Goal: Task Accomplishment & Management: Use online tool/utility

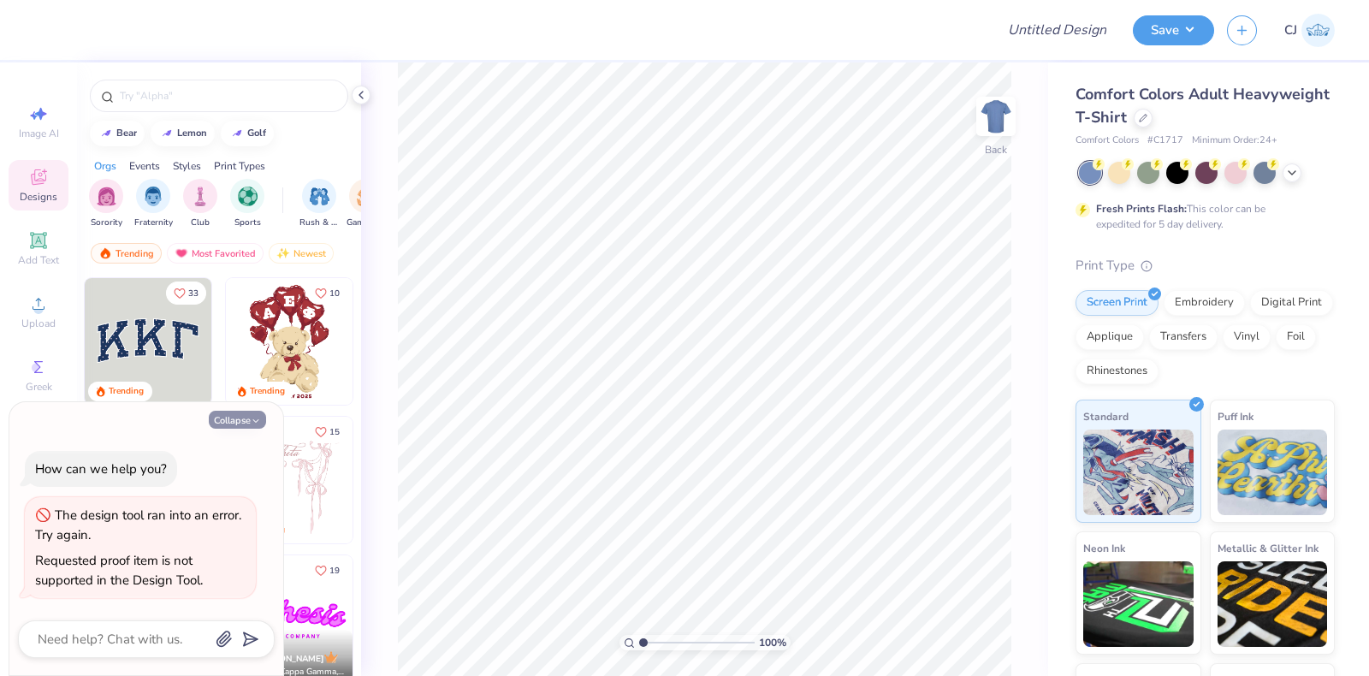
click at [214, 412] on button "Collapse" at bounding box center [237, 420] width 57 height 18
type textarea "x"
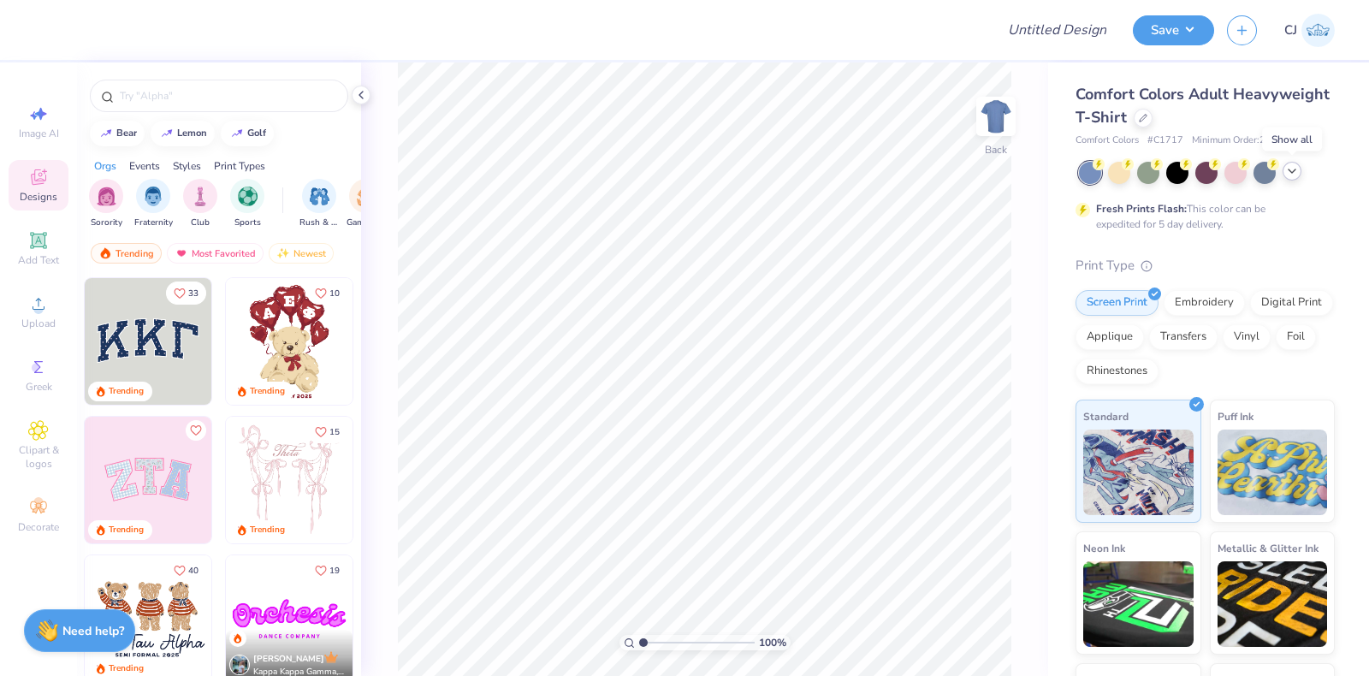
click at [1295, 175] on icon at bounding box center [1292, 171] width 14 height 14
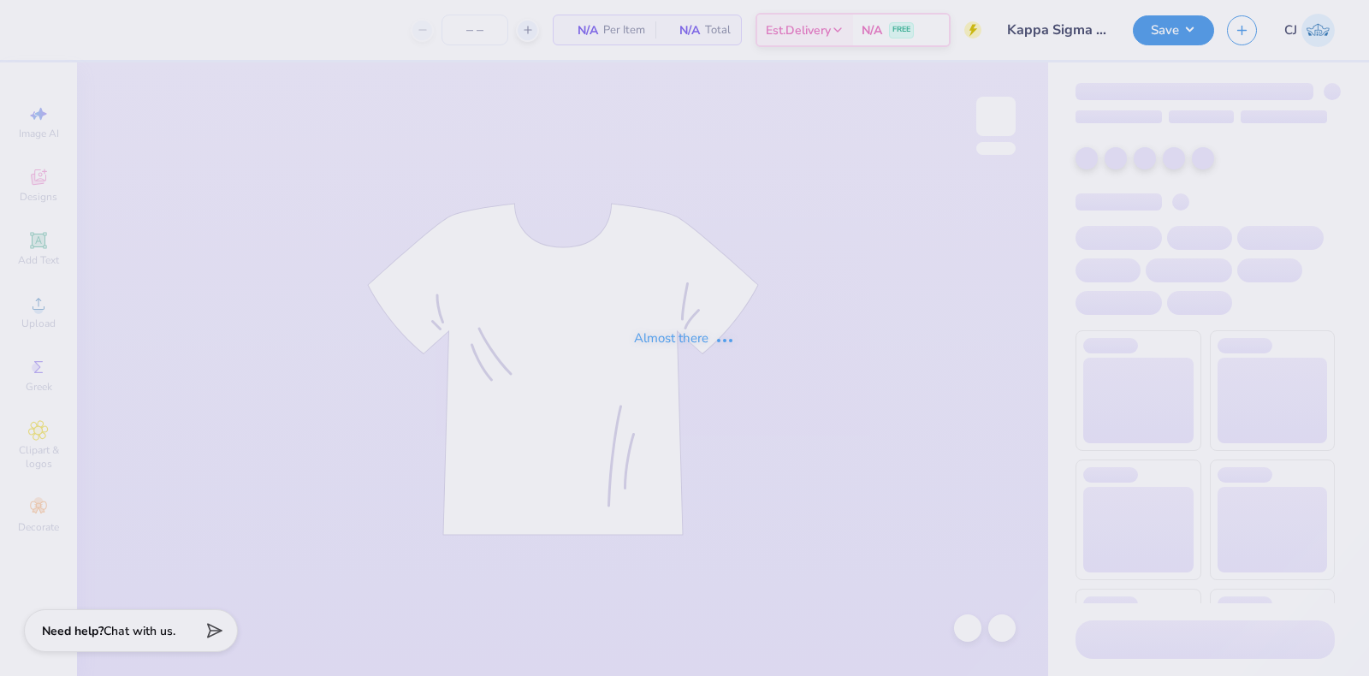
type input "50"
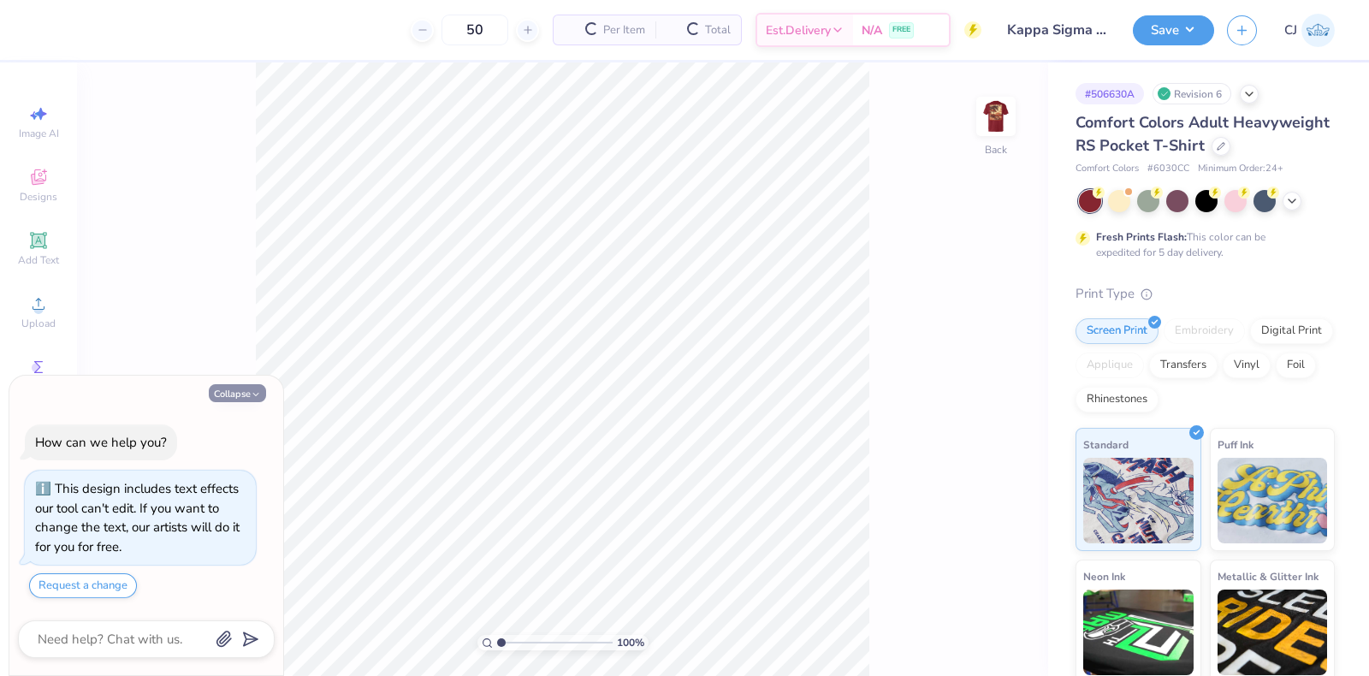
click at [223, 392] on button "Collapse" at bounding box center [237, 393] width 57 height 18
type textarea "x"
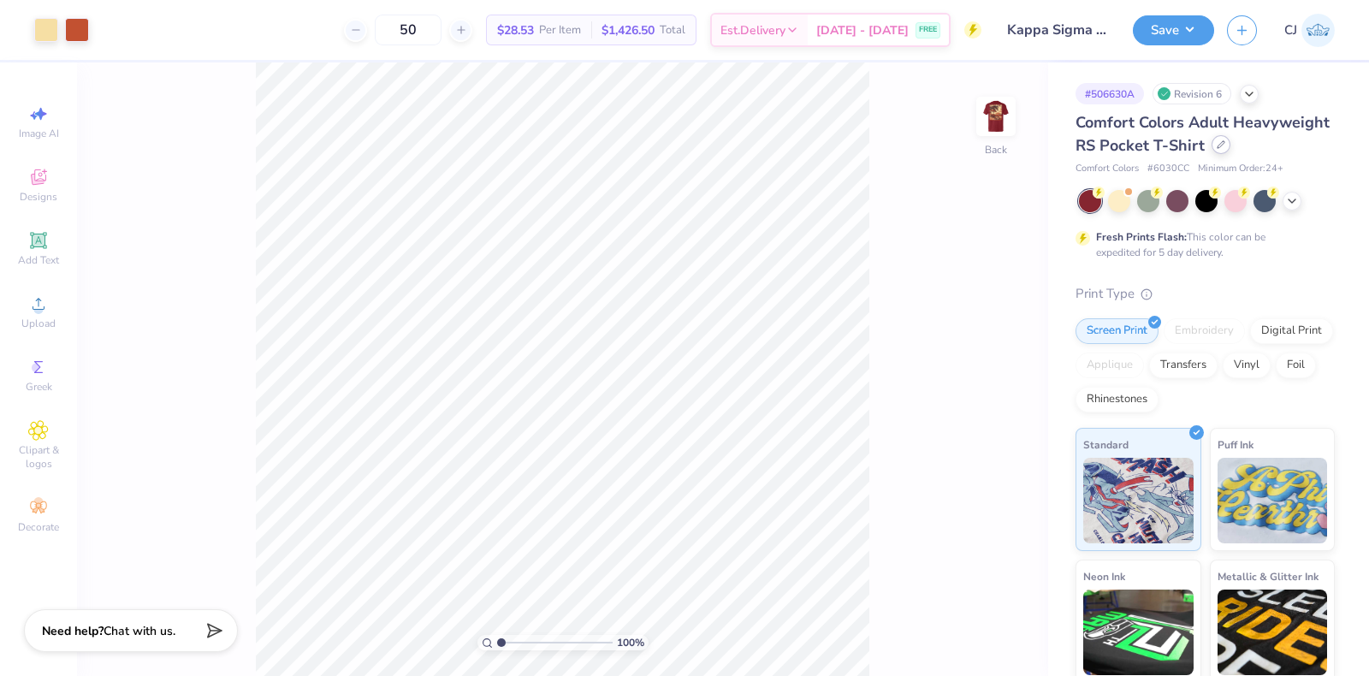
click at [1216, 149] on icon at bounding box center [1220, 144] width 9 height 9
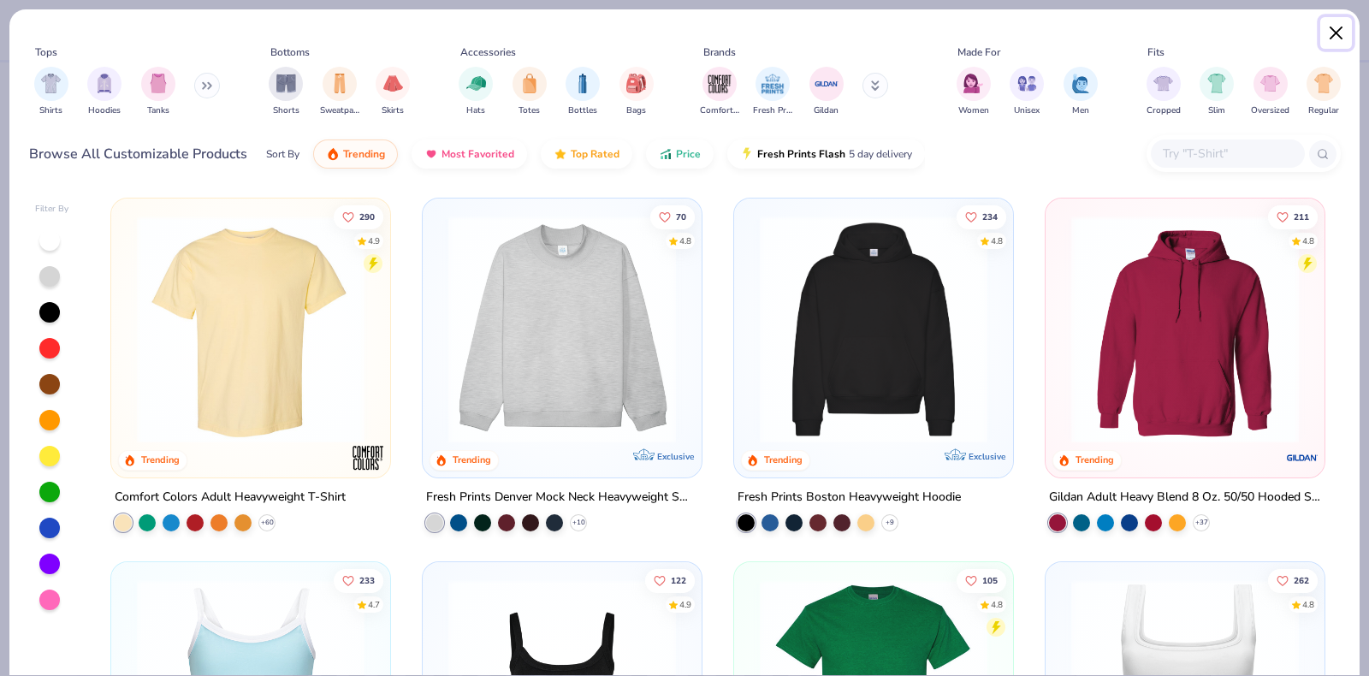
click at [1331, 28] on button "Close" at bounding box center [1336, 33] width 33 height 33
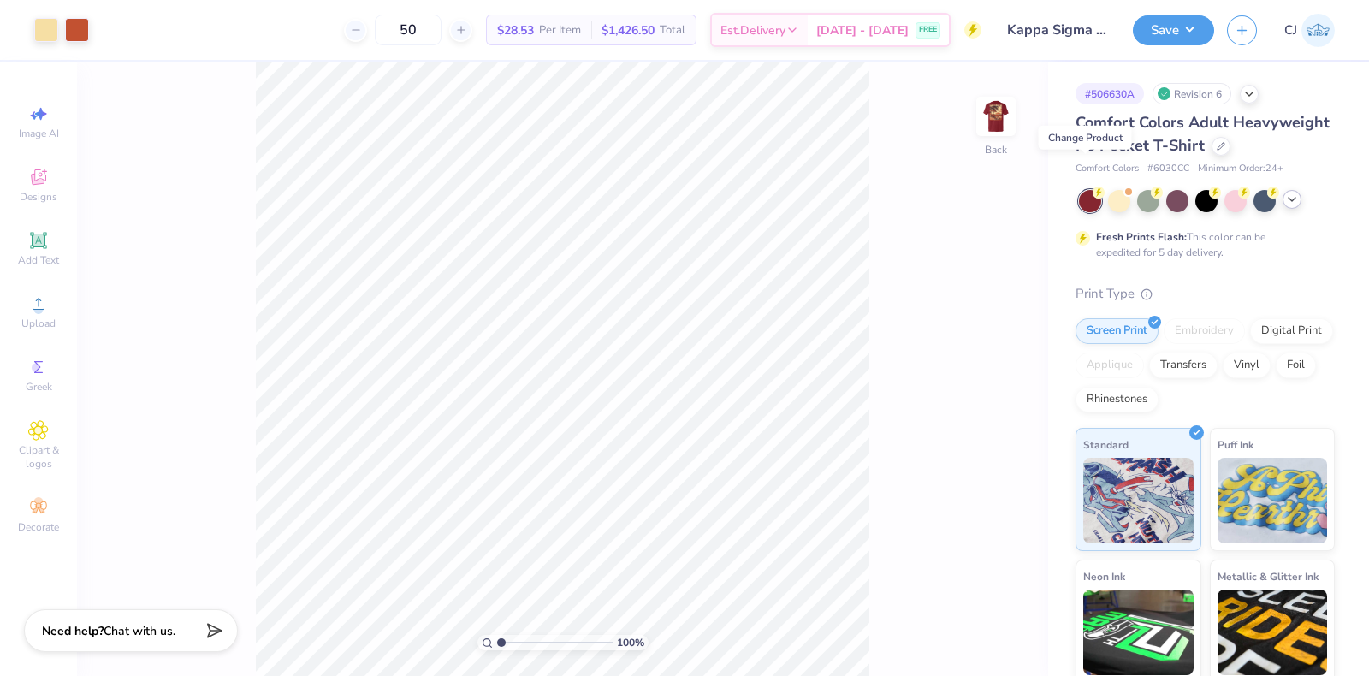
click at [1290, 206] on icon at bounding box center [1292, 199] width 14 height 14
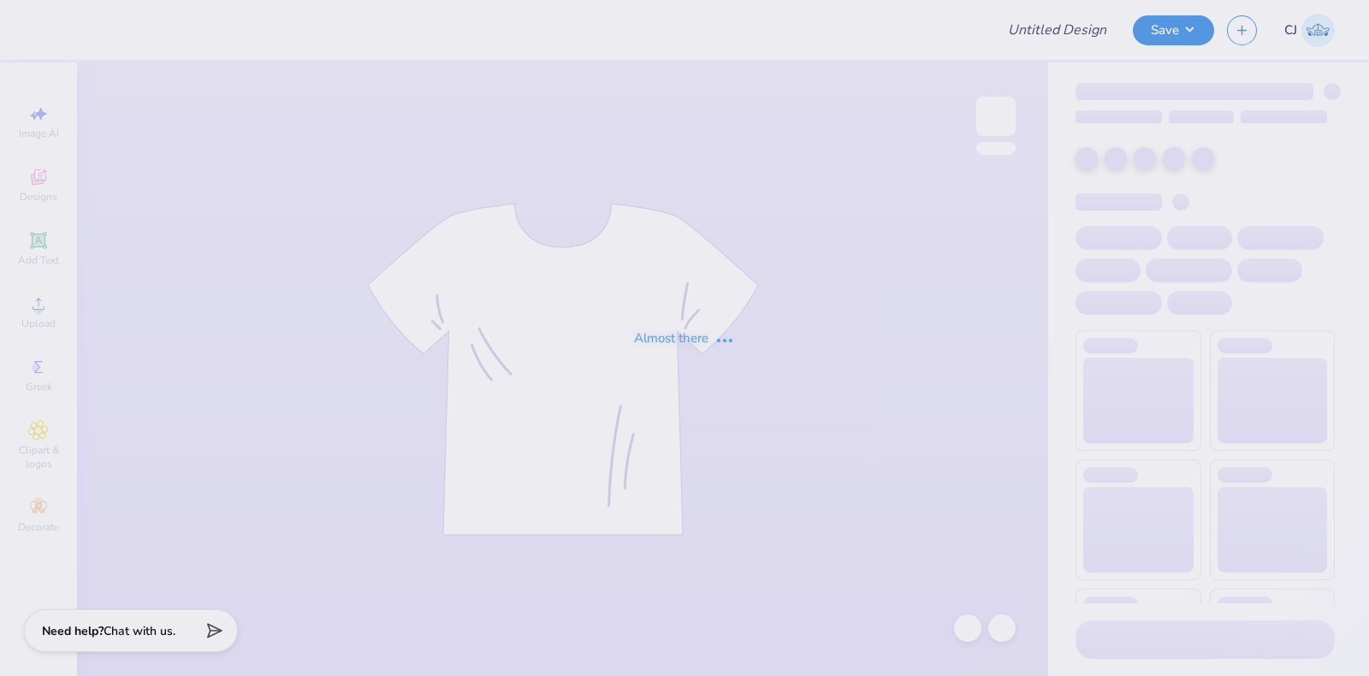
type input "Kappa Sigma Parents Weekend!"
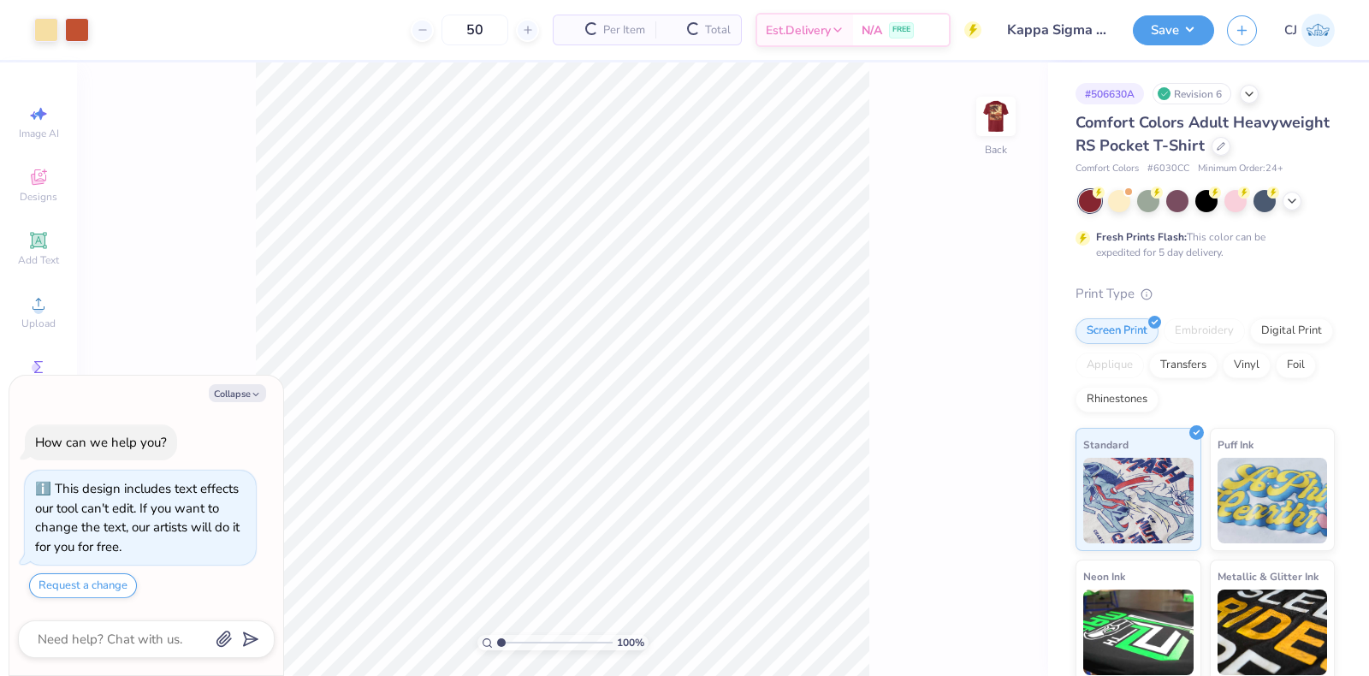
click at [1292, 211] on div at bounding box center [1207, 201] width 256 height 22
click at [1298, 206] on icon at bounding box center [1292, 199] width 14 height 14
type textarea "x"
